Goal: Task Accomplishment & Management: Use online tool/utility

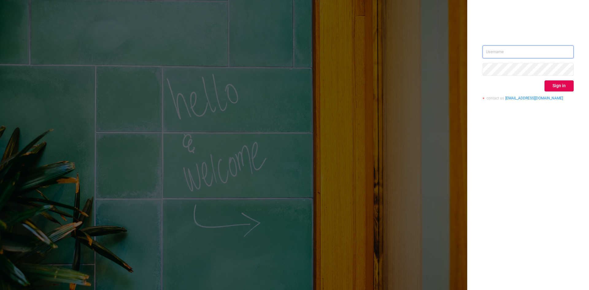
type input "[EMAIL_ADDRESS][DOMAIN_NAME]"
click at [558, 93] on div "[EMAIL_ADDRESS][DOMAIN_NAME] Sign in contact us [EMAIL_ADDRESS][DOMAIN_NAME]" at bounding box center [528, 75] width 91 height 60
click at [558, 85] on button "Sign in" at bounding box center [559, 85] width 29 height 11
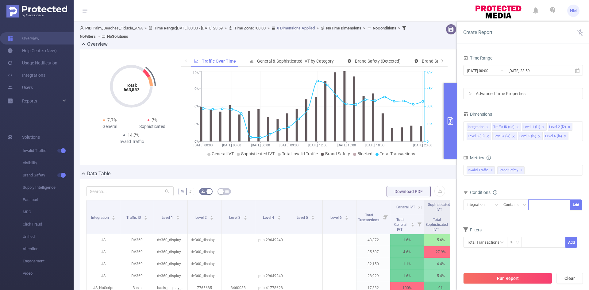
click at [542, 206] on div at bounding box center [549, 205] width 35 height 10
type input "display_dv360"
click at [577, 204] on button "Add" at bounding box center [576, 205] width 12 height 11
click at [578, 71] on icon at bounding box center [578, 71] width 6 height 6
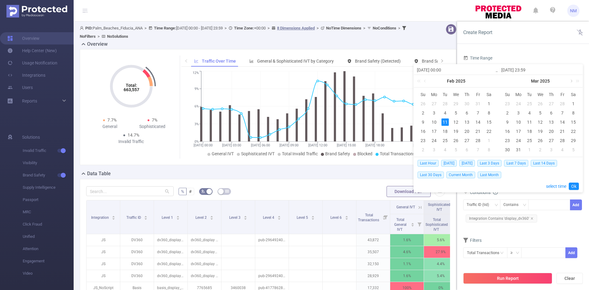
click at [572, 80] on link at bounding box center [572, 81] width 6 height 12
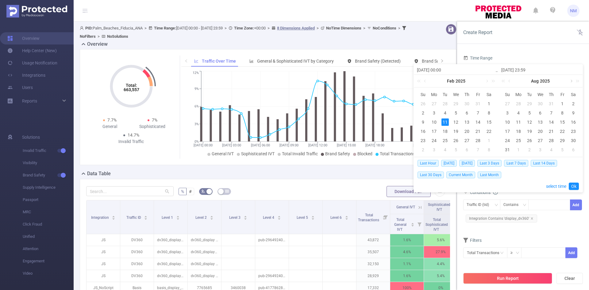
click at [572, 80] on link at bounding box center [572, 81] width 6 height 12
click at [518, 112] on div "8" at bounding box center [518, 112] width 7 height 7
click at [508, 120] on div "14" at bounding box center [507, 121] width 7 height 7
type input "[DATE] 00:00"
type input "[DATE] 23:59"
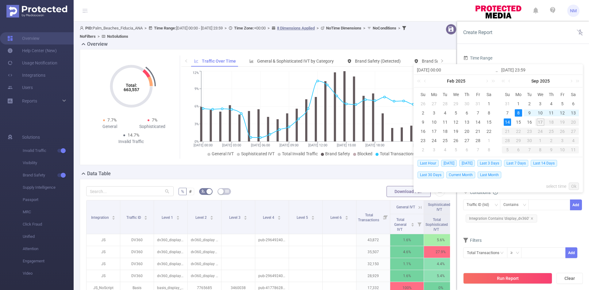
type input "[DATE] 00:00"
type input "[DATE] 23:59"
click at [573, 186] on link "Ok" at bounding box center [574, 186] width 10 height 7
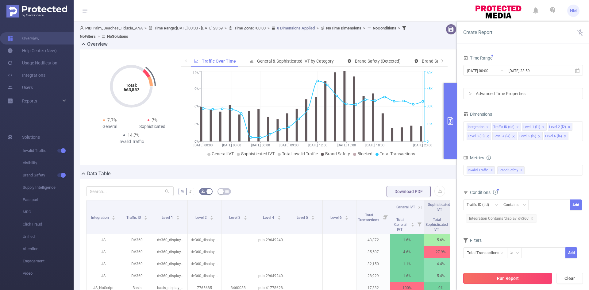
click at [508, 276] on button "Run Report" at bounding box center [508, 278] width 89 height 11
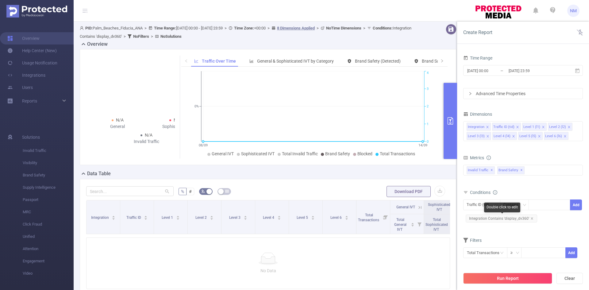
click at [532, 219] on span "Integration Contains 'display_dv360'" at bounding box center [502, 219] width 72 height 8
click at [531, 218] on icon "icon: close" at bounding box center [532, 218] width 3 height 3
click at [537, 204] on div at bounding box center [549, 205] width 35 height 10
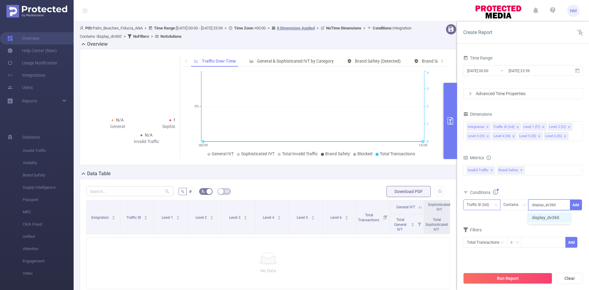
type input "display_dv360"
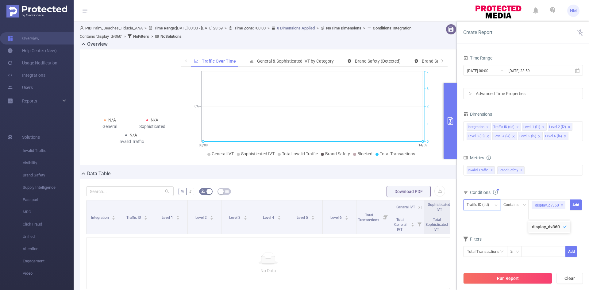
click at [485, 205] on div "Traffic ID (tid)" at bounding box center [480, 205] width 27 height 10
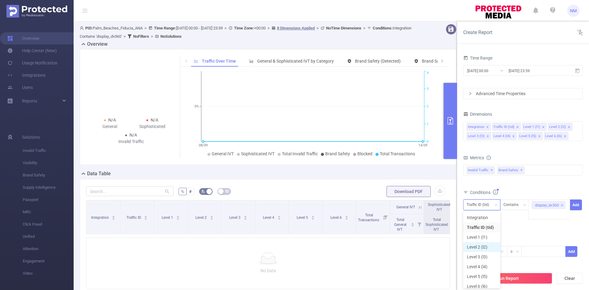
click at [478, 245] on li "Level 2 (l2)" at bounding box center [482, 247] width 37 height 10
click at [576, 202] on button "Add" at bounding box center [576, 205] width 12 height 11
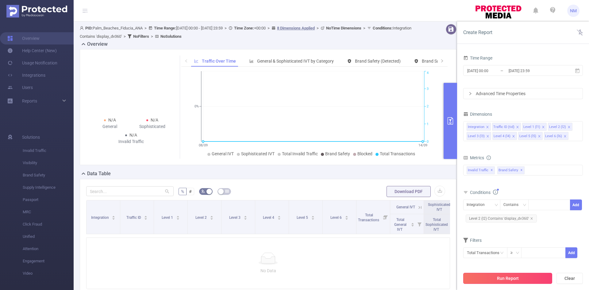
click at [515, 277] on button "Run Report" at bounding box center [508, 278] width 89 height 11
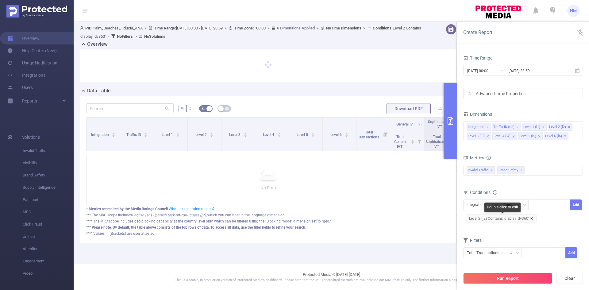
click at [532, 219] on icon "icon: close" at bounding box center [531, 218] width 3 height 3
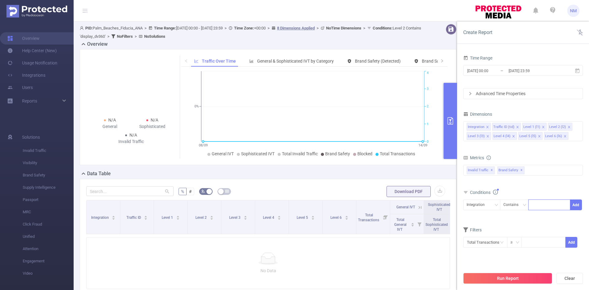
click at [539, 205] on div at bounding box center [549, 205] width 35 height 10
type input "dv360_display"
click at [497, 206] on icon "icon: down" at bounding box center [497, 205] width 4 height 4
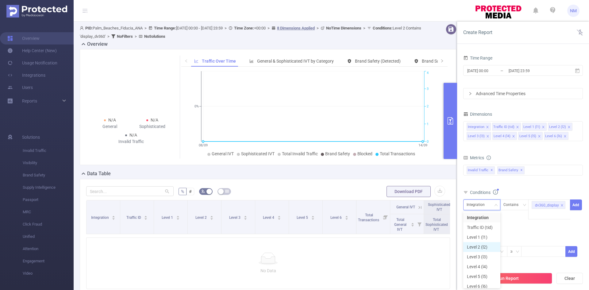
click at [481, 246] on li "Level 2 (l2)" at bounding box center [482, 247] width 37 height 10
click at [578, 203] on button "Add" at bounding box center [576, 205] width 12 height 11
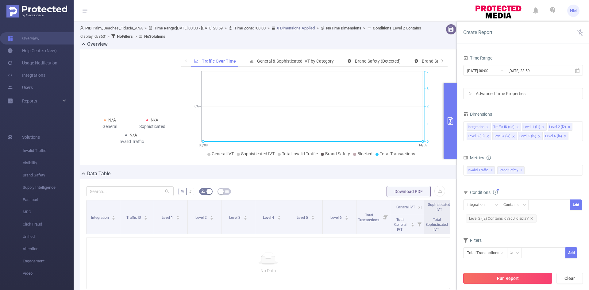
click at [518, 279] on button "Run Report" at bounding box center [508, 278] width 89 height 11
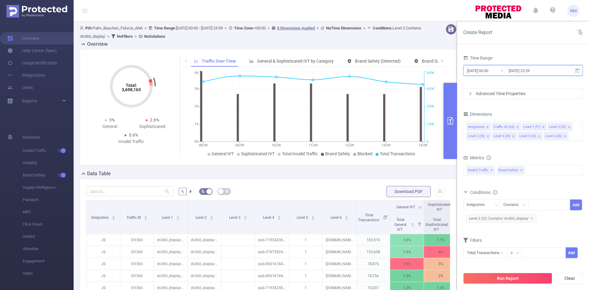
click at [579, 71] on icon at bounding box center [578, 71] width 6 height 6
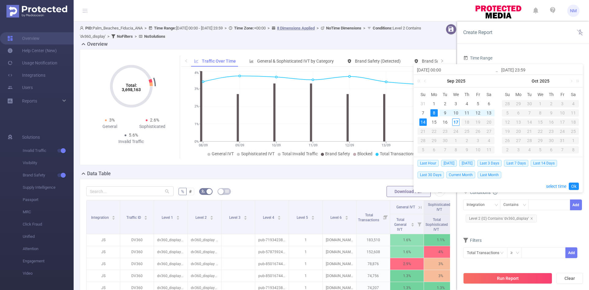
click at [457, 113] on div "10" at bounding box center [455, 112] width 7 height 7
click at [444, 120] on div "16" at bounding box center [445, 121] width 7 height 7
type input "[DATE] 00:00"
type input "[DATE] 23:59"
type input "[DATE] 00:00"
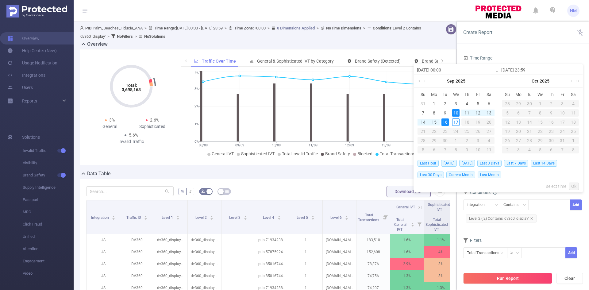
type input "[DATE] 23:59"
click at [573, 184] on link "Ok" at bounding box center [574, 186] width 10 height 7
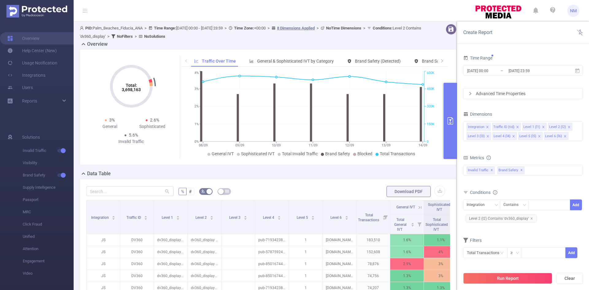
click at [515, 280] on button "Run Report" at bounding box center [508, 278] width 89 height 11
